Goal: Information Seeking & Learning: Learn about a topic

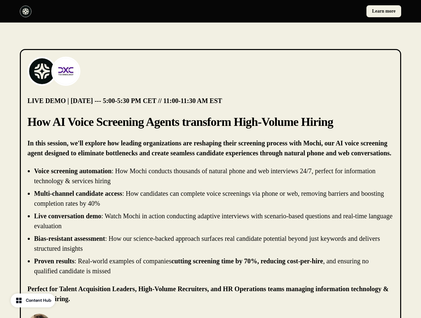
click at [210, 11] on div "Learn more" at bounding box center [210, 11] width 421 height 23
click at [114, 11] on div at bounding box center [114, 12] width 188 height 12
click at [307, 11] on div "Learn more" at bounding box center [307, 11] width 188 height 12
click at [42, 71] on img at bounding box center [42, 71] width 26 height 26
click at [66, 71] on img at bounding box center [66, 71] width 26 height 26
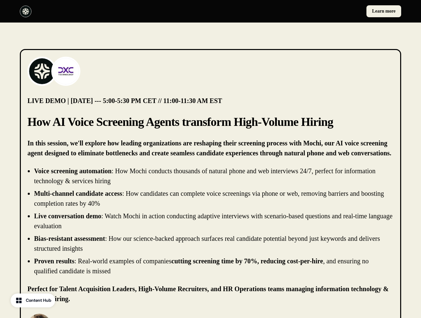
click at [210, 221] on li "Live conversation demo : Watch Mochi in action conducting adaptive interviews w…" at bounding box center [214, 221] width 360 height 20
